Goal: Task Accomplishment & Management: Manage account settings

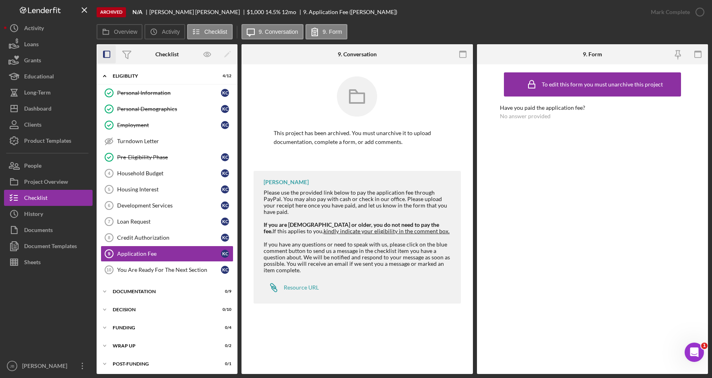
scroll to position [2, 0]
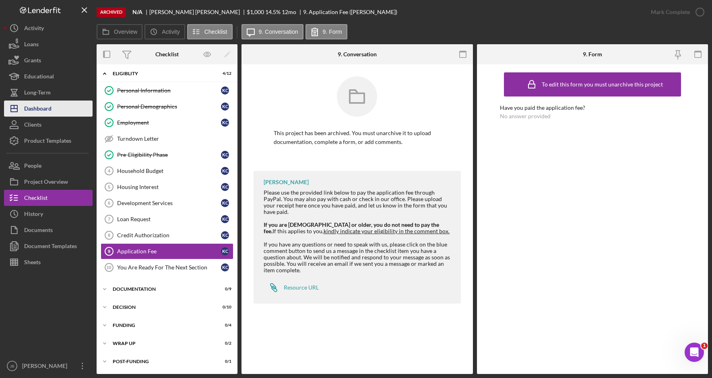
click at [81, 110] on button "Icon/Dashboard Dashboard" at bounding box center [48, 109] width 88 height 16
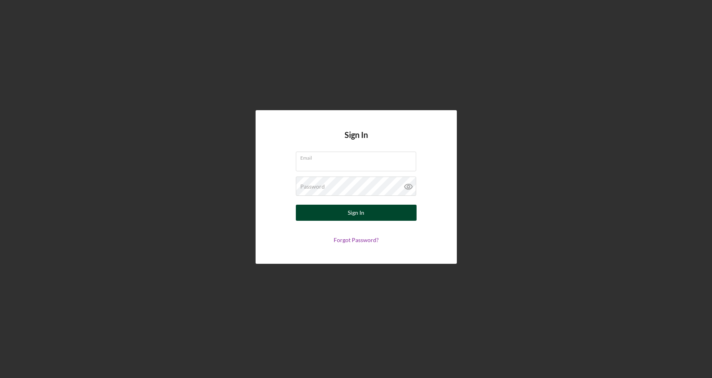
type input "[PERSON_NAME][EMAIL_ADDRESS][PERSON_NAME][DOMAIN_NAME]"
click at [407, 213] on button "Sign In" at bounding box center [356, 213] width 121 height 16
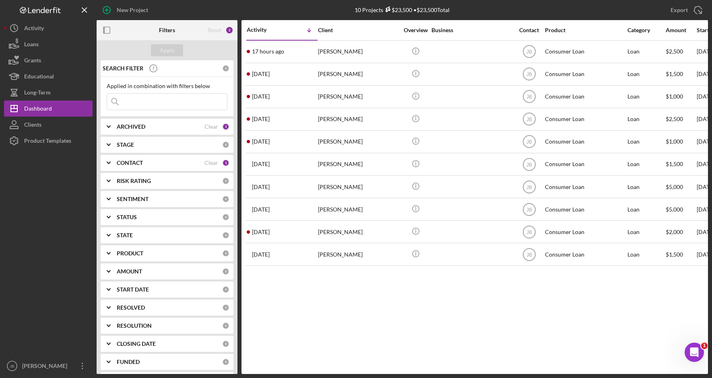
click at [186, 102] on input at bounding box center [167, 102] width 120 height 16
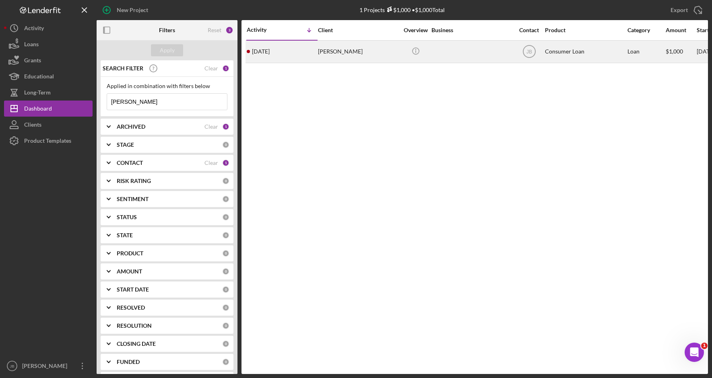
type input "Mckee"
click at [347, 58] on div "Kirsten Mckee" at bounding box center [358, 51] width 80 height 21
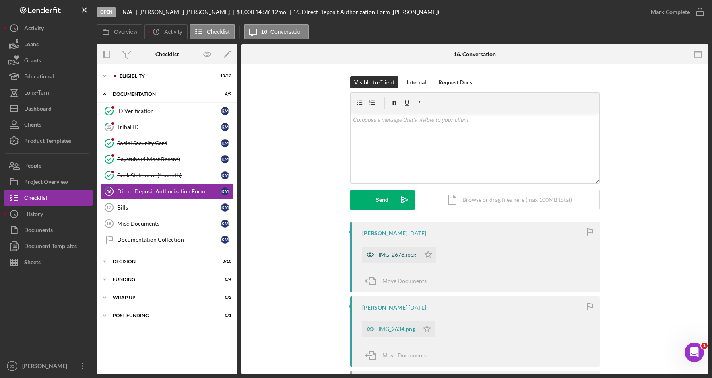
click at [385, 257] on div "IMG_2678.jpeg" at bounding box center [397, 254] width 38 height 6
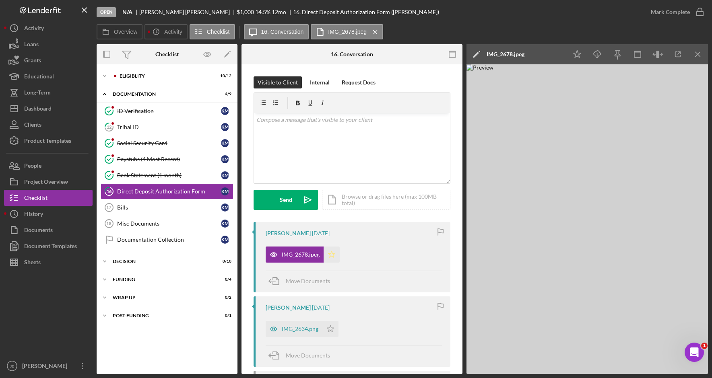
click at [331, 253] on icon "Icon/Star" at bounding box center [331, 255] width 16 height 16
click at [313, 329] on div "IMG_2634.png" at bounding box center [300, 329] width 37 height 6
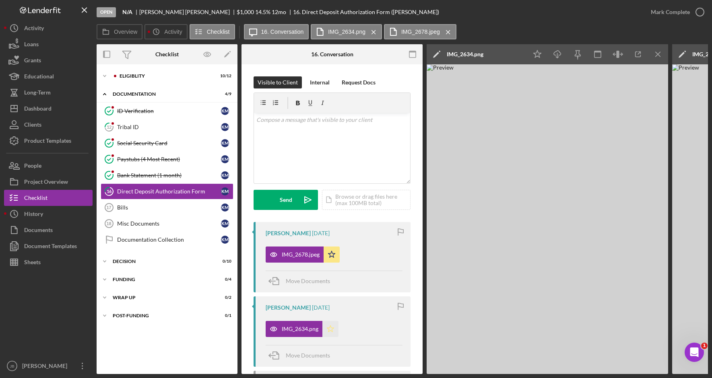
click at [331, 329] on polygon "button" at bounding box center [330, 328] width 7 height 6
click at [695, 12] on icon "button" at bounding box center [699, 12] width 20 height 20
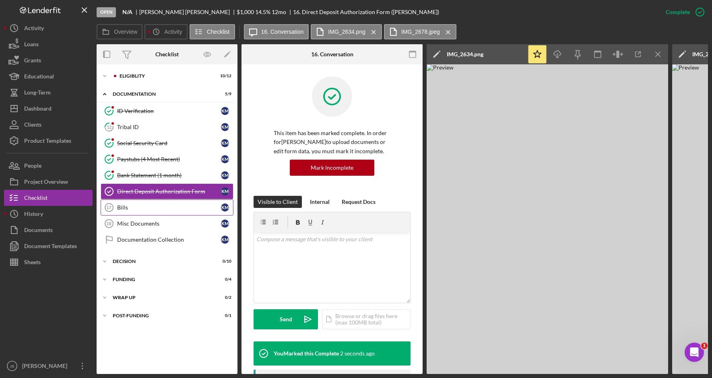
click at [185, 213] on link "Bills 17 Bills K M" at bounding box center [167, 208] width 133 height 16
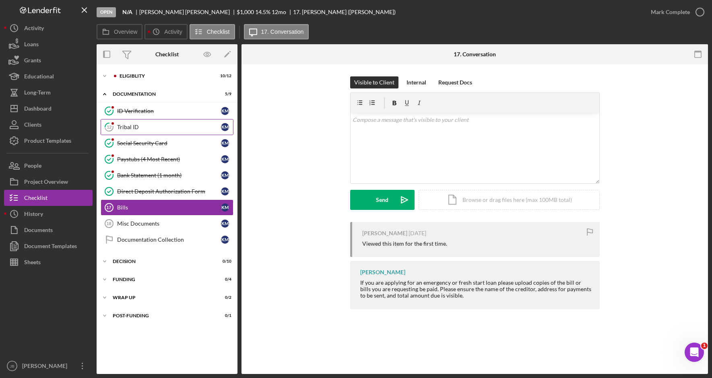
click at [180, 132] on link "12 Tribal ID K M" at bounding box center [167, 127] width 133 height 16
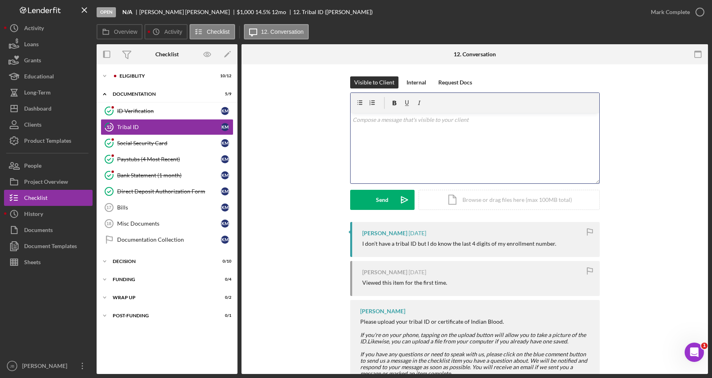
click at [405, 129] on div "v Color teal Color pink Remove color Add row above Add row below Add column bef…" at bounding box center [474, 148] width 249 height 70
click at [702, 10] on icon "button" at bounding box center [699, 12] width 20 height 20
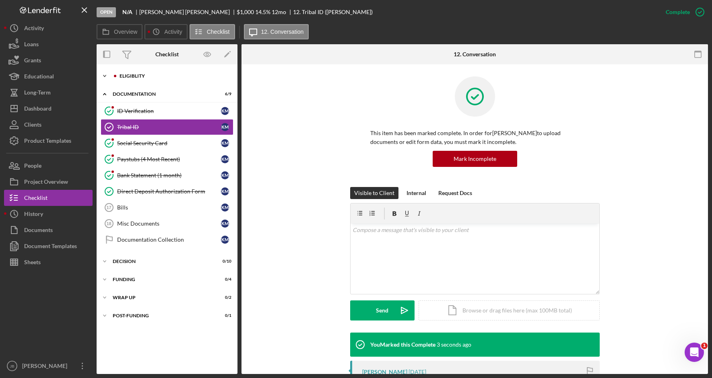
click at [148, 80] on div "Icon/Expander Eligiblity 10 / 12" at bounding box center [167, 76] width 141 height 16
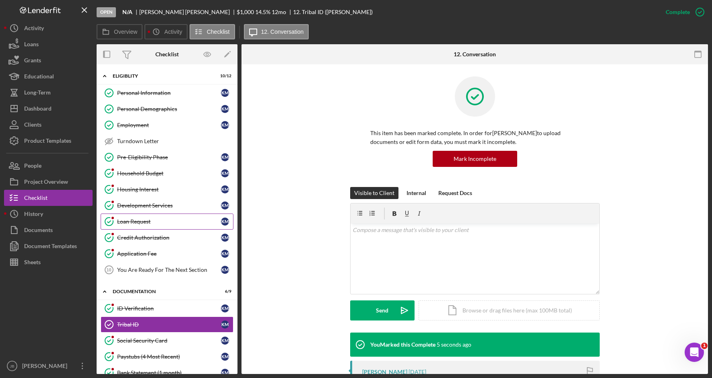
click at [175, 222] on div "Loan Request" at bounding box center [169, 221] width 104 height 6
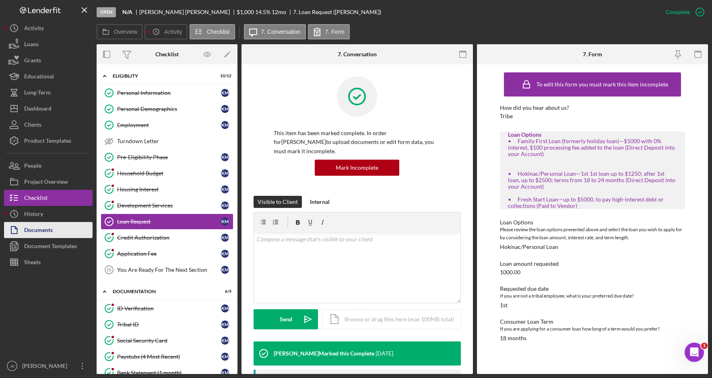
click at [60, 227] on button "Documents" at bounding box center [48, 230] width 88 height 16
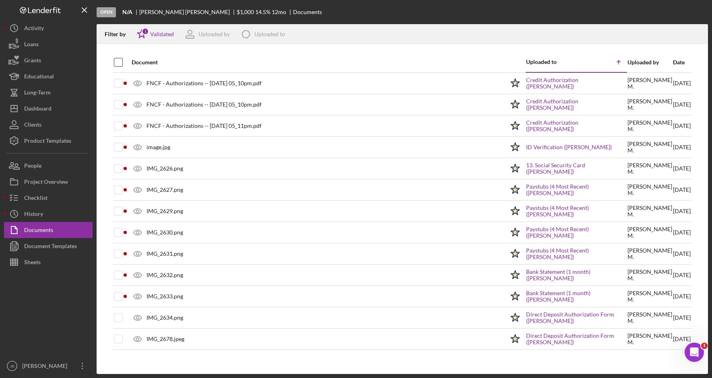
click at [120, 65] on input "checkbox" at bounding box center [118, 62] width 8 height 8
checkbox input "true"
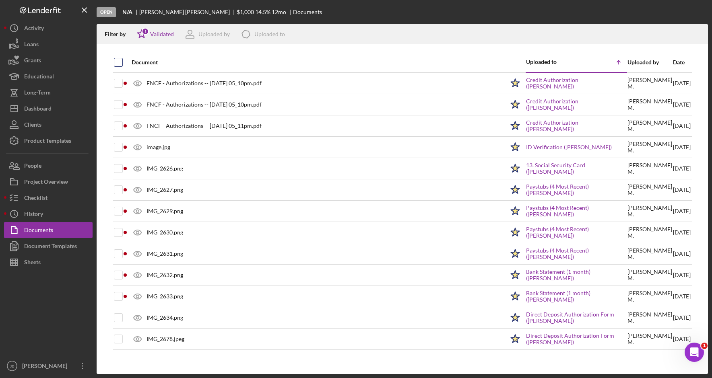
checkbox input "true"
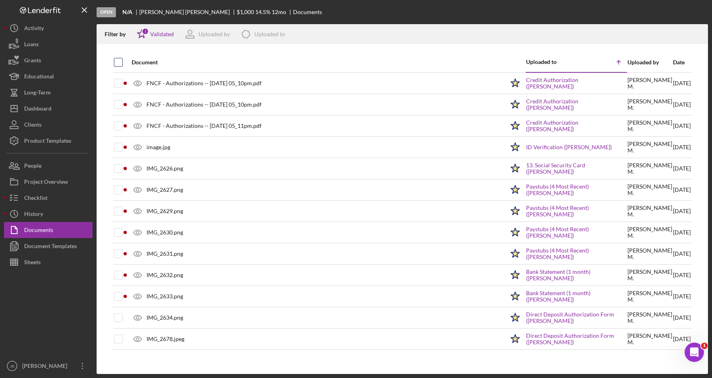
checkbox input "true"
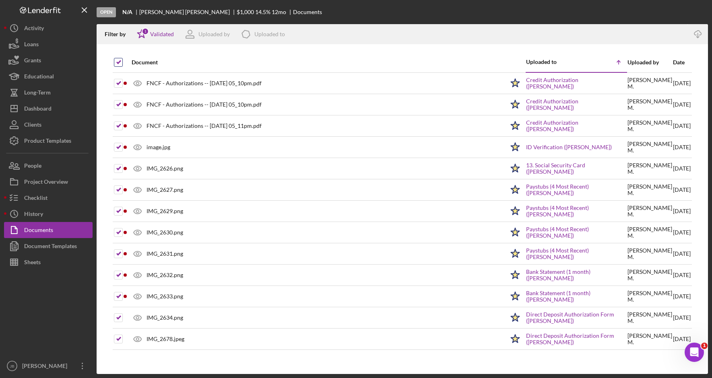
click at [121, 62] on input "checkbox" at bounding box center [118, 62] width 8 height 8
checkbox input "false"
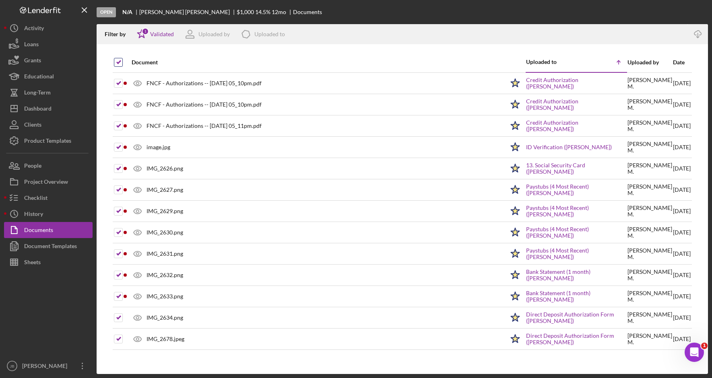
checkbox input "false"
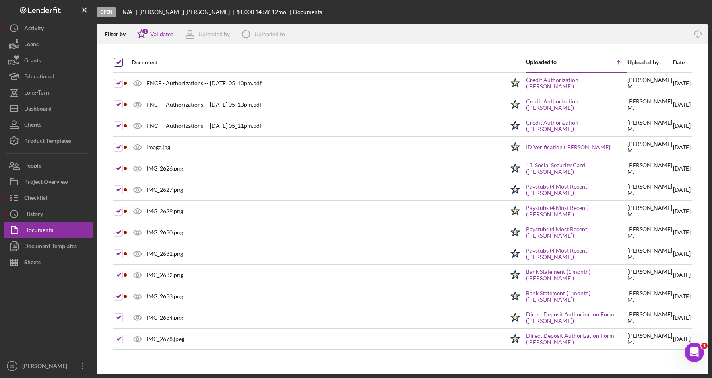
checkbox input "false"
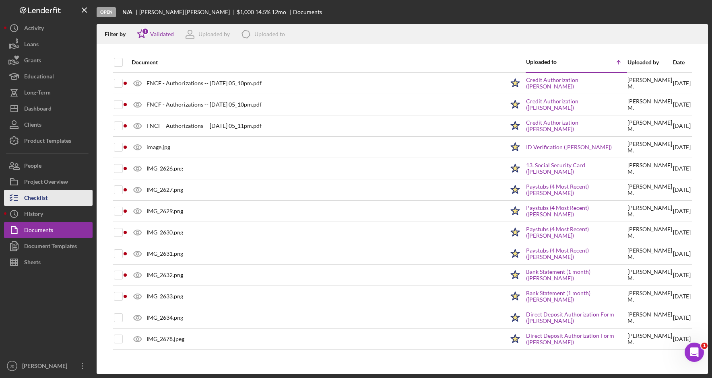
click at [68, 202] on button "Checklist" at bounding box center [48, 198] width 88 height 16
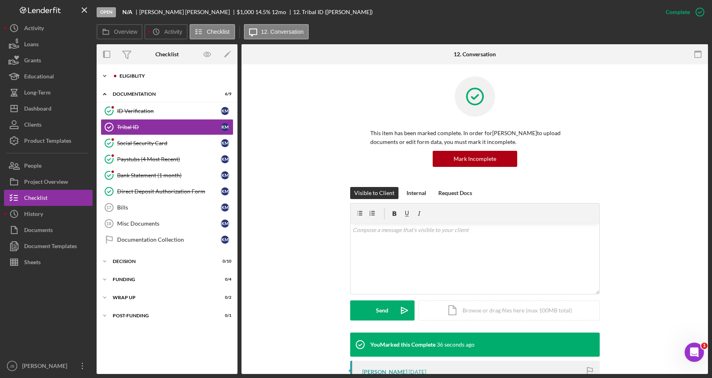
click at [185, 77] on div "Eligiblity" at bounding box center [173, 76] width 108 height 5
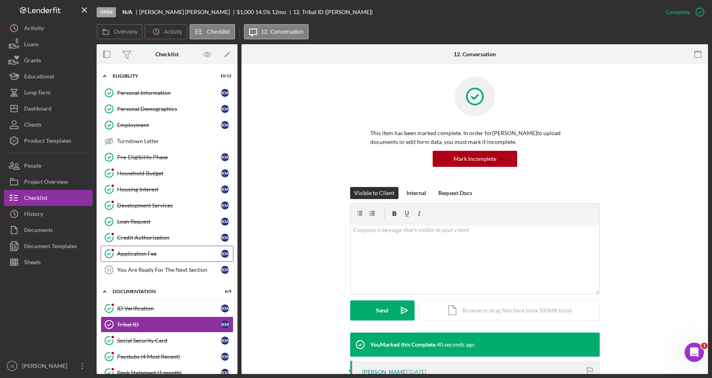
click at [190, 252] on div "Application Fee" at bounding box center [169, 254] width 104 height 6
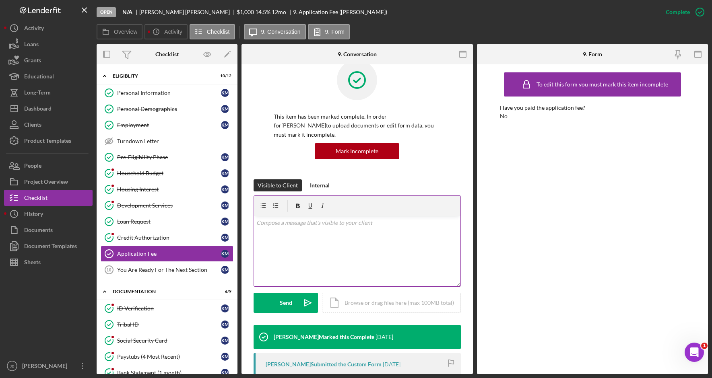
scroll to position [40, 0]
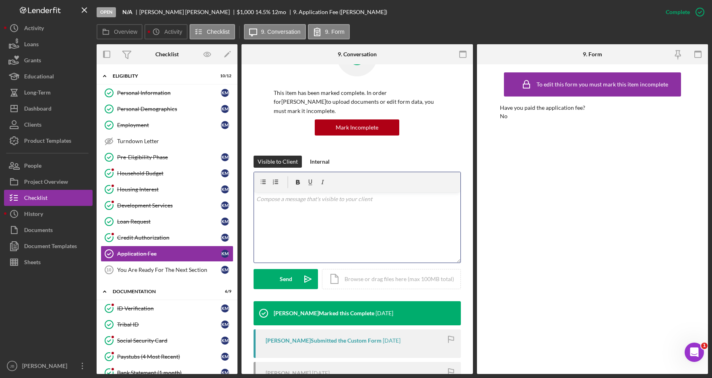
click at [280, 195] on div "v Color teal Color pink Remove color Add row above Add row below Add column bef…" at bounding box center [357, 227] width 206 height 70
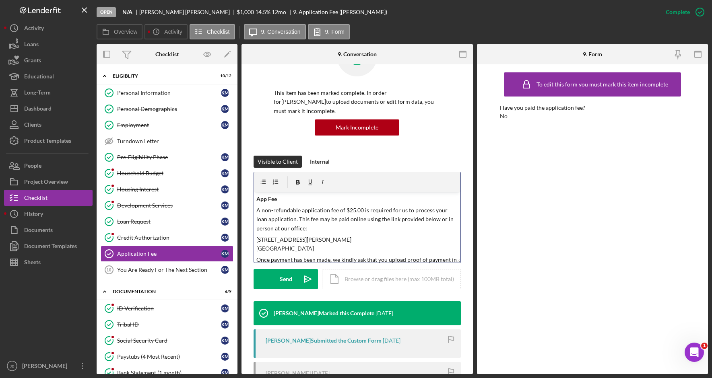
scroll to position [52, 0]
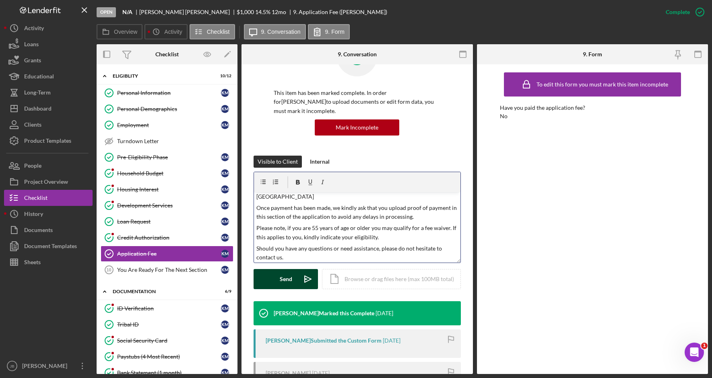
click at [288, 269] on div "Send" at bounding box center [286, 279] width 12 height 20
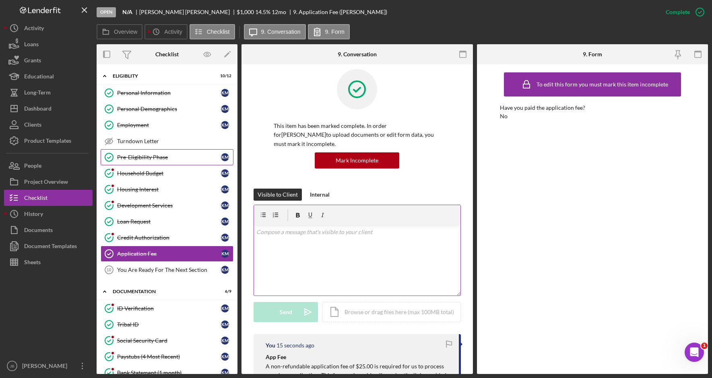
scroll to position [0, 0]
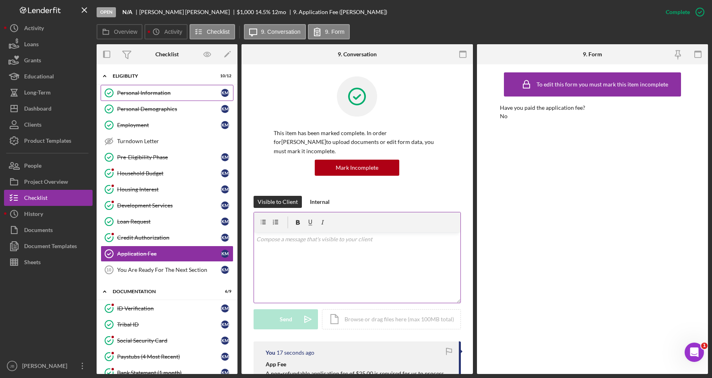
click at [167, 86] on link "Personal Information Personal Information K M" at bounding box center [167, 93] width 133 height 16
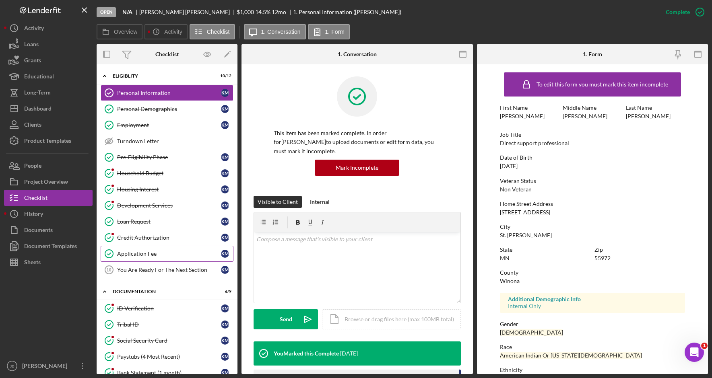
click at [184, 249] on link "Application Fee Application Fee K M" at bounding box center [167, 254] width 133 height 16
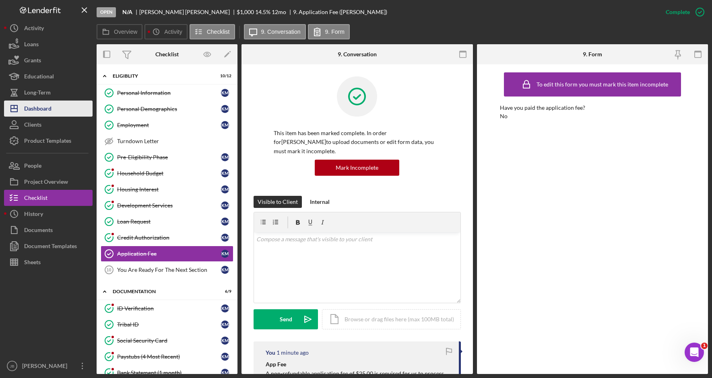
click at [68, 111] on button "Icon/Dashboard Dashboard" at bounding box center [48, 109] width 88 height 16
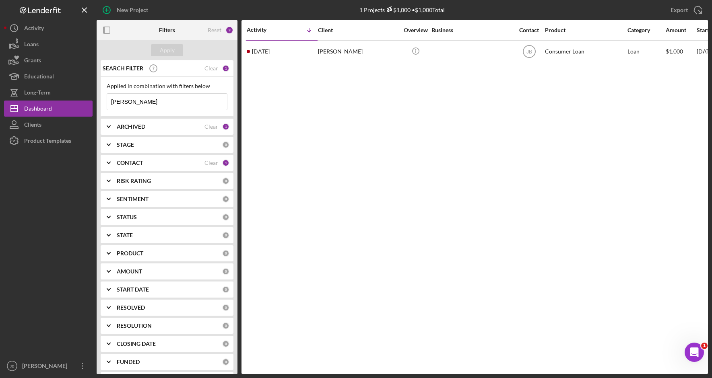
click at [142, 103] on input "Mckee" at bounding box center [167, 102] width 120 height 16
click at [576, 144] on div "Activity Icon/Table Sort Arrow Client Overview Business Contact Product Categor…" at bounding box center [474, 197] width 466 height 354
click at [540, 355] on div "Activity Icon/Table Sort Arrow Client Overview Business Contact Product Categor…" at bounding box center [474, 197] width 466 height 354
